Goal: Task Accomplishment & Management: Complete application form

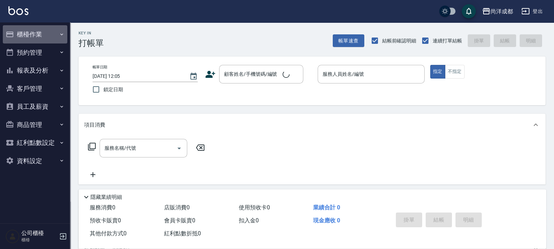
click at [24, 37] on button "櫃檯作業" at bounding box center [35, 34] width 65 height 18
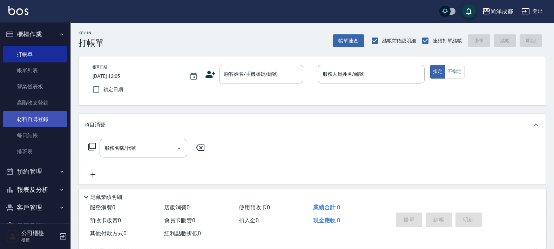
click at [32, 119] on link "材料自購登錄" at bounding box center [35, 119] width 65 height 16
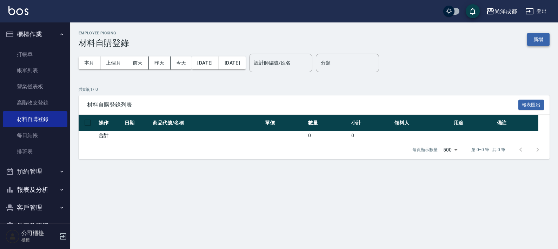
click at [549, 34] on div "Employee Picking 材料自購登錄 新增 本月 上個月 [DATE] [DATE] [DATE] [DATE] [DATE] 設計師編號/姓名 設…" at bounding box center [314, 94] width 488 height 145
click at [540, 36] on button "新增" at bounding box center [538, 39] width 22 height 13
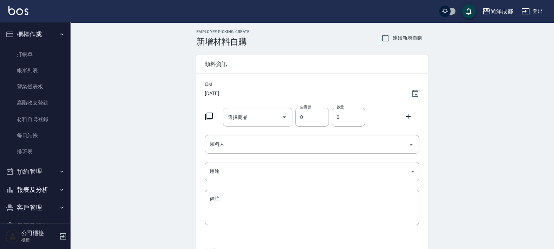
click at [254, 116] on input "選擇商品" at bounding box center [252, 117] width 53 height 12
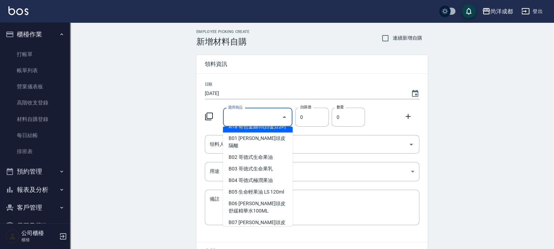
scroll to position [219, 0]
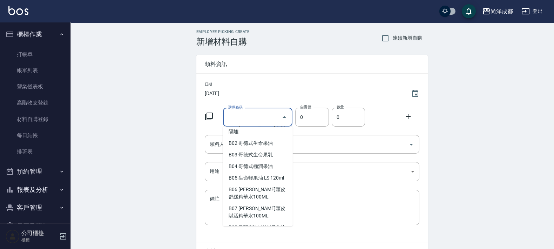
click at [267, 119] on li "A18 有色金絲羽(白金)22吋" at bounding box center [258, 113] width 70 height 12
type input "有色金絲羽(白金)22吋"
type input "1230"
type input "1"
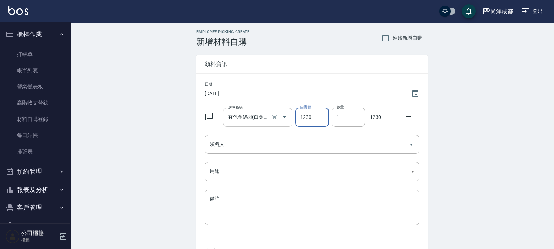
click at [258, 120] on input "有色金絲羽(白金)22吋" at bounding box center [248, 117] width 44 height 12
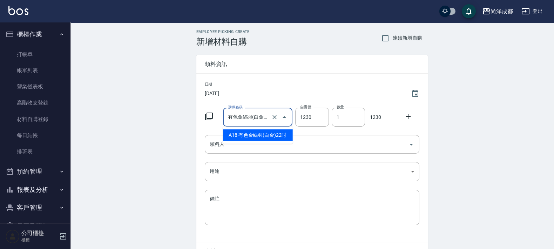
click at [261, 119] on input "有色金絲羽(白金)22吋" at bounding box center [248, 117] width 44 height 12
click at [255, 119] on input "有色金絲羽(白金)22吋" at bounding box center [248, 117] width 44 height 12
type input "1"
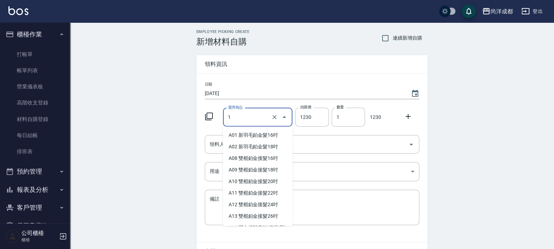
scroll to position [83, 0]
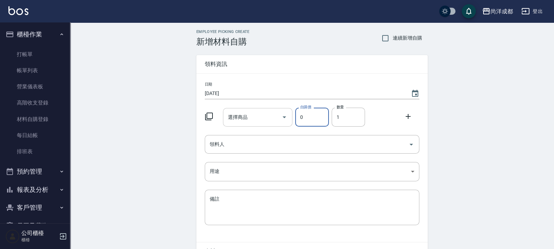
type input "0"
click at [256, 118] on input "選擇商品" at bounding box center [252, 117] width 53 height 12
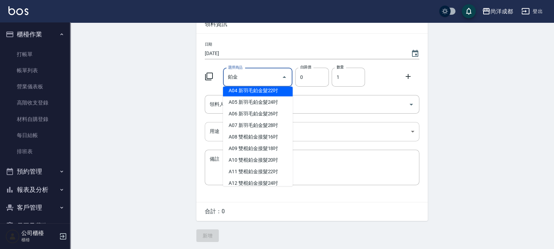
scroll to position [79, 0]
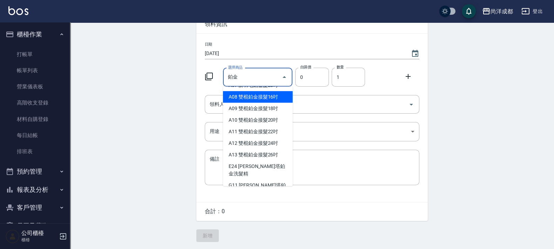
type input "鉑金"
click at [160, 107] on div "Employee Picking Create 新增材料自購 連續新增自購 領料資訊 日期 [DATE] 選擇商品 鉑金 選擇商品 自購價 0 自購價 數量 …" at bounding box center [312, 115] width 484 height 267
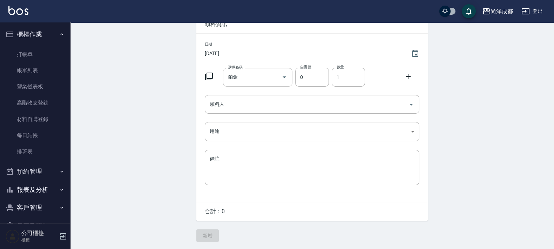
click at [261, 83] on div "鉑金 選擇商品" at bounding box center [258, 77] width 70 height 19
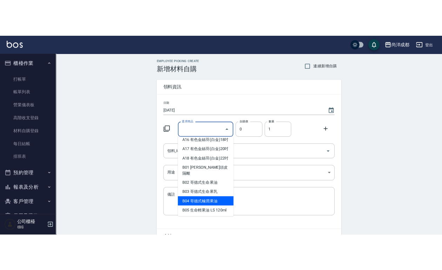
scroll to position [175, 0]
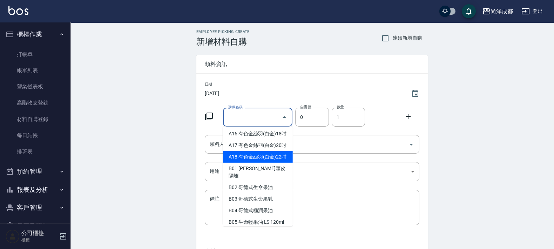
click at [254, 163] on li "A18 有色金絲羽(白金)22吋" at bounding box center [258, 157] width 70 height 12
type input "有色金絲羽(白金)22吋"
type input "1230"
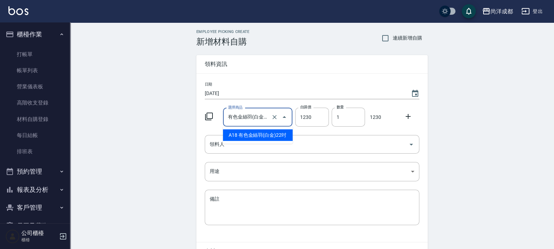
click at [250, 115] on input "有色金絲羽(白金)22吋" at bounding box center [248, 117] width 44 height 12
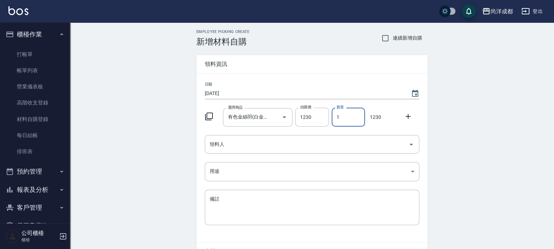
click at [350, 118] on input "1" at bounding box center [348, 117] width 33 height 19
drag, startPoint x: 350, startPoint y: 117, endPoint x: 330, endPoint y: 116, distance: 20.7
click at [330, 116] on div "數量 1 數量" at bounding box center [347, 116] width 36 height 22
type input "3"
